Goal: Information Seeking & Learning: Learn about a topic

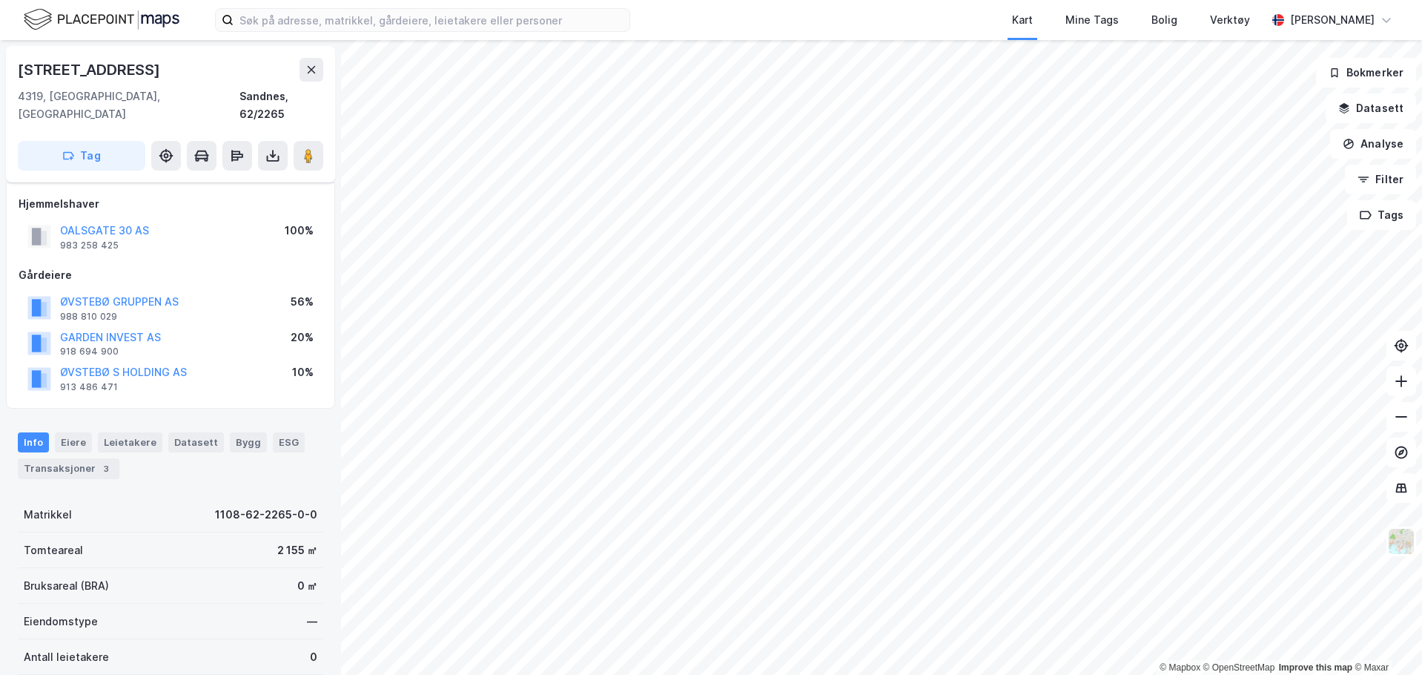
scroll to position [202, 0]
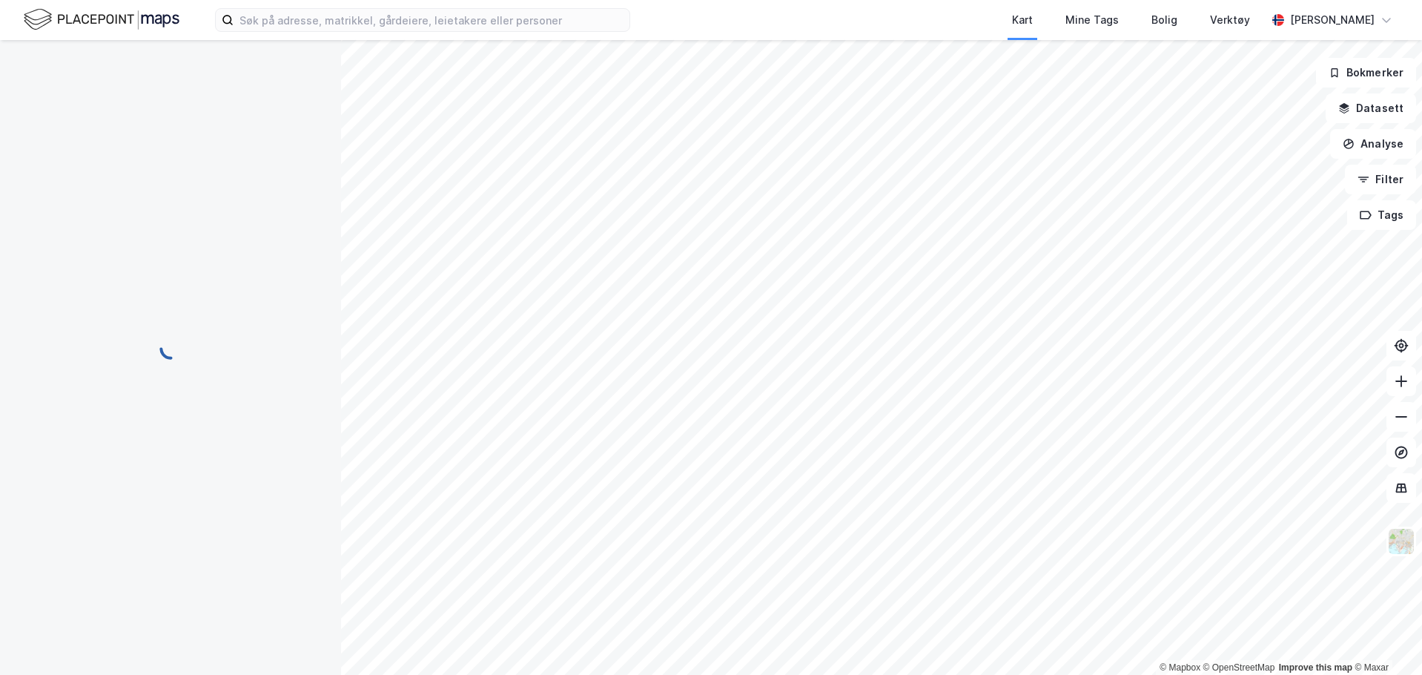
scroll to position [4, 0]
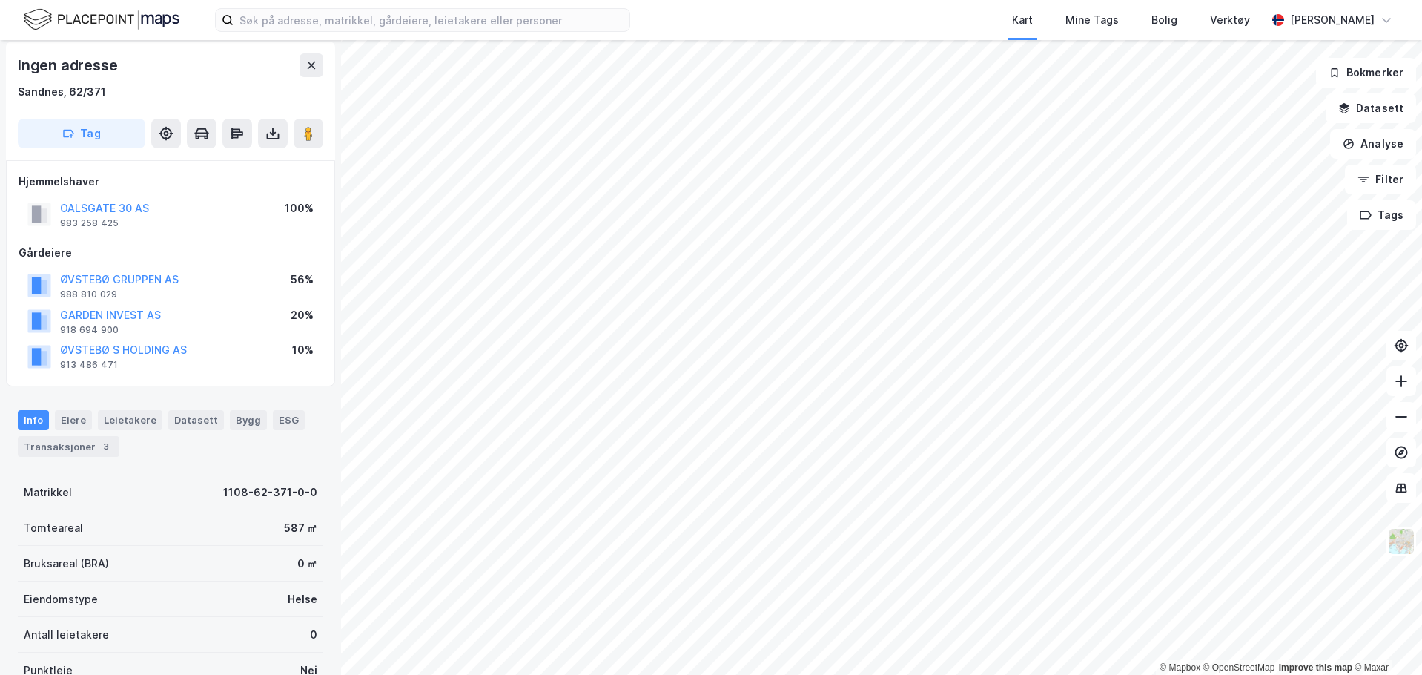
drag, startPoint x: 274, startPoint y: 632, endPoint x: 327, endPoint y: 138, distance: 496.7
click at [274, 632] on div "Antall leietakere 0" at bounding box center [171, 635] width 306 height 36
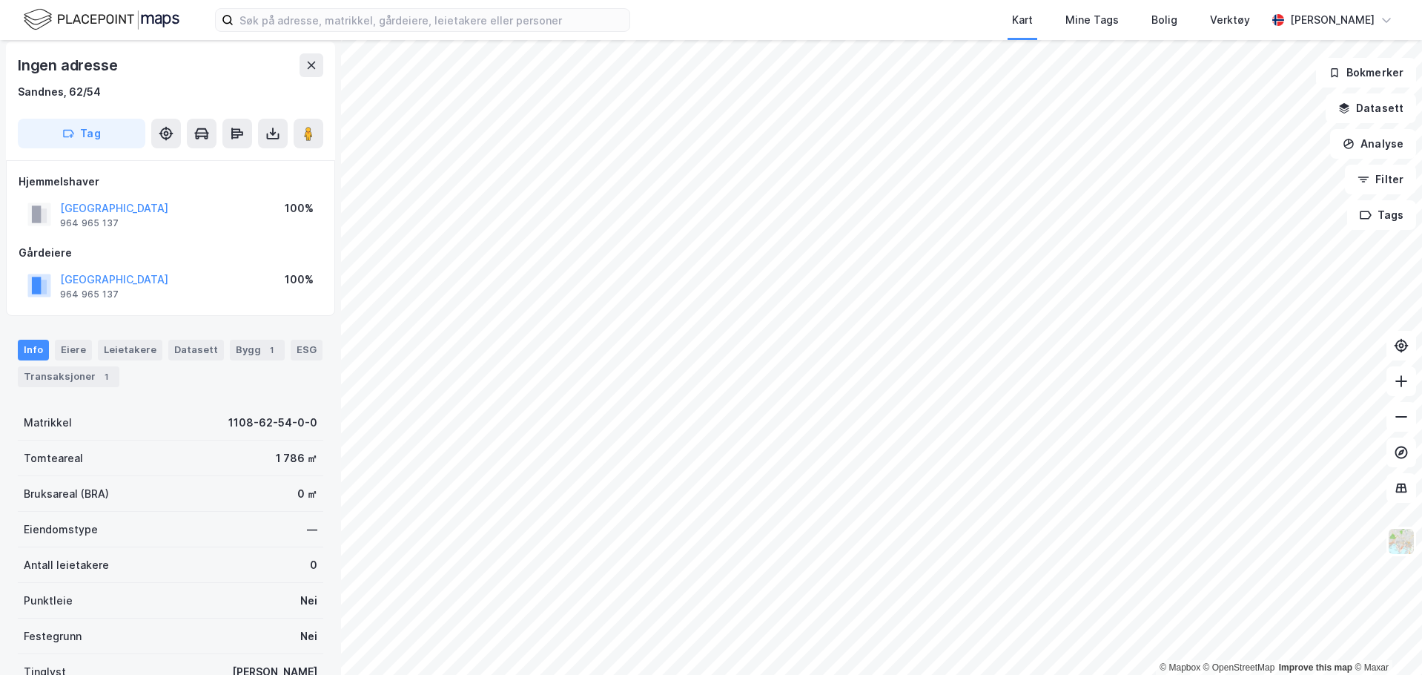
click at [261, 176] on div "Hjemmelshaver" at bounding box center [171, 182] width 304 height 18
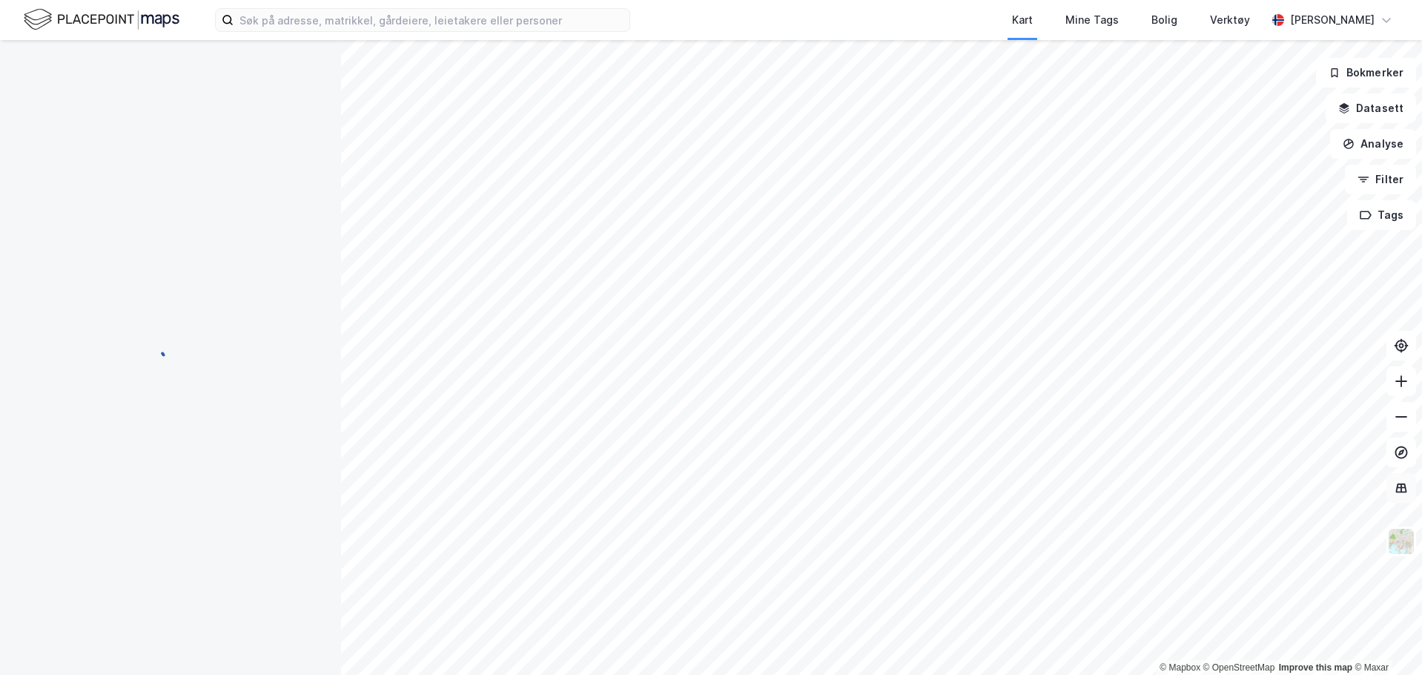
scroll to position [4, 0]
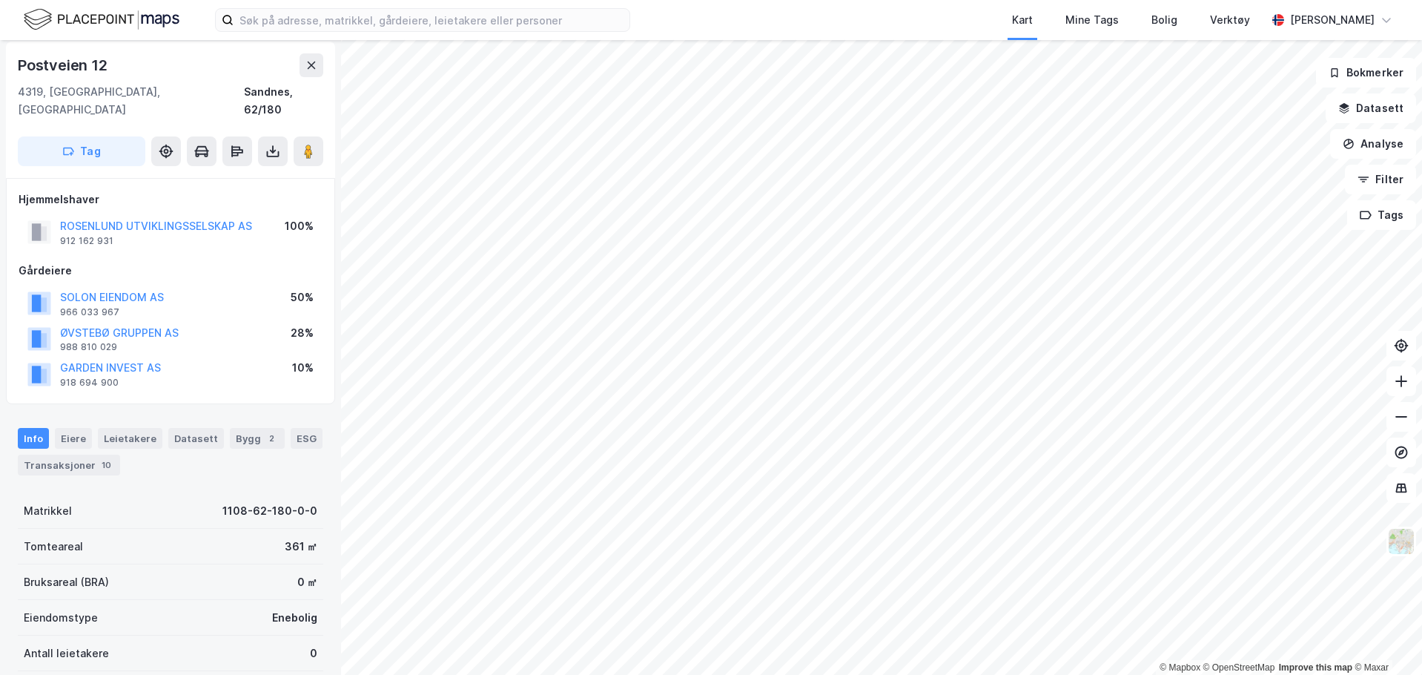
drag, startPoint x: 3, startPoint y: 498, endPoint x: 163, endPoint y: 168, distance: 366.8
click at [3, 498] on div "[STREET_ADDRESS], [GEOGRAPHIC_DATA] Sandnes, 62/180 Tag Hjemmelshaver ROSENLUND…" at bounding box center [170, 357] width 341 height 635
